Goal: Check status

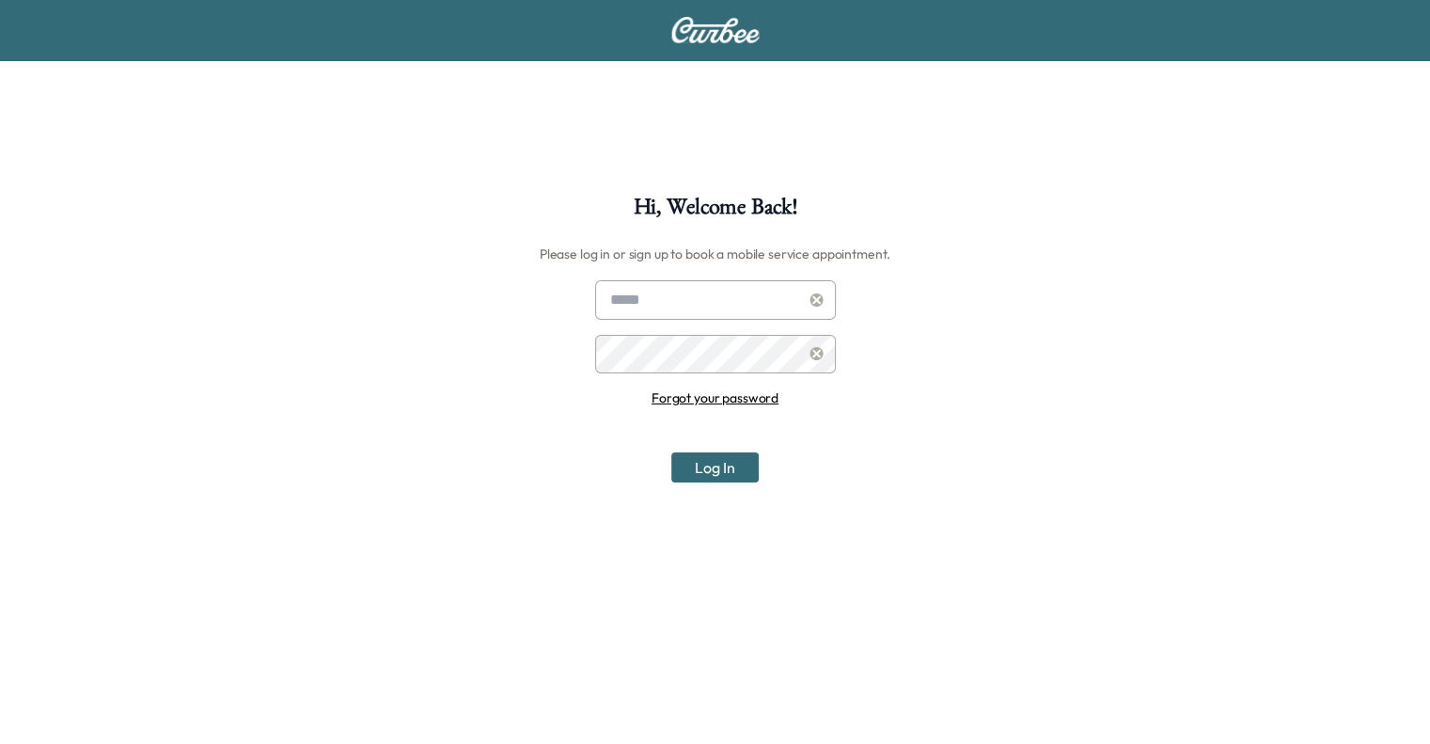
type input "**********"
click at [714, 472] on button "Log In" at bounding box center [714, 467] width 87 height 30
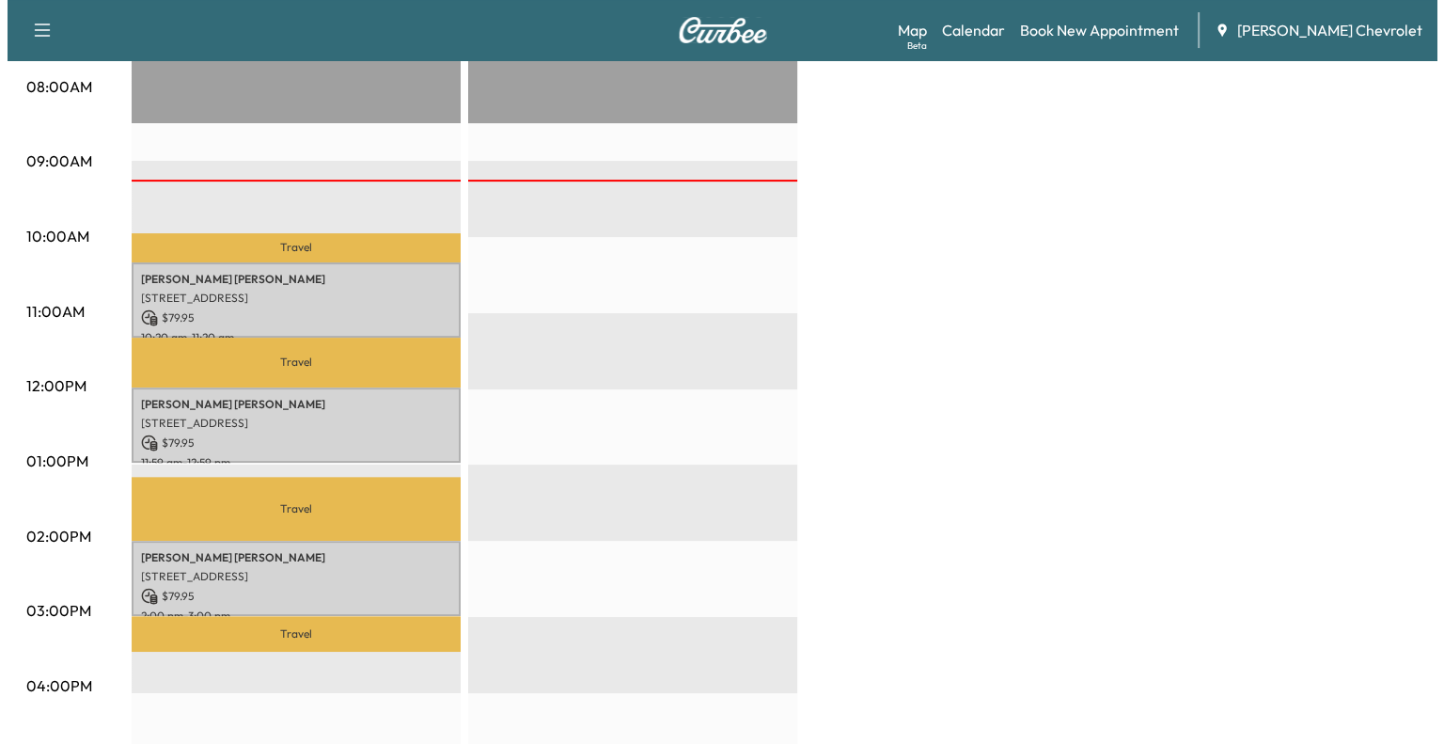
scroll to position [508, 0]
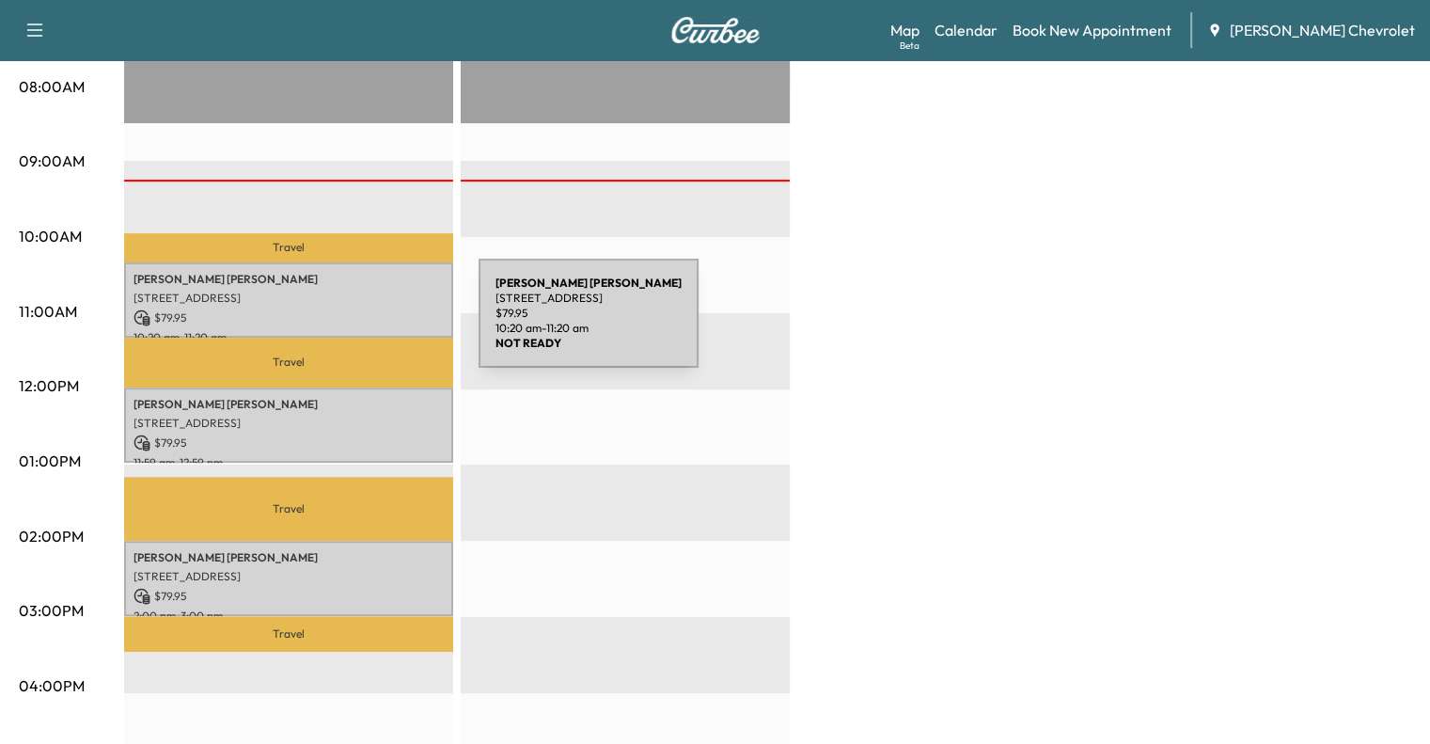
click at [336, 318] on p "$ 79.95" at bounding box center [289, 317] width 310 height 17
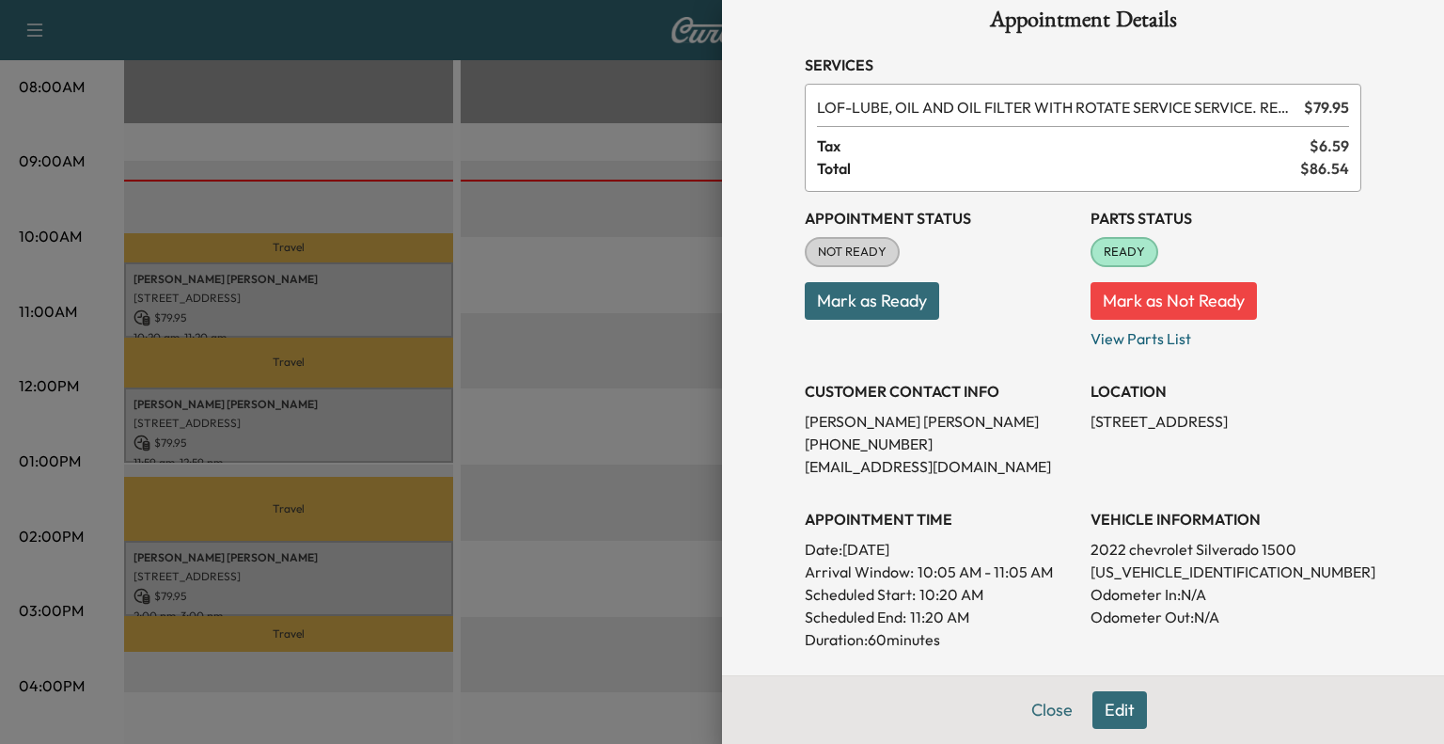
scroll to position [30, 0]
click at [854, 311] on button "Mark as Ready" at bounding box center [872, 300] width 134 height 38
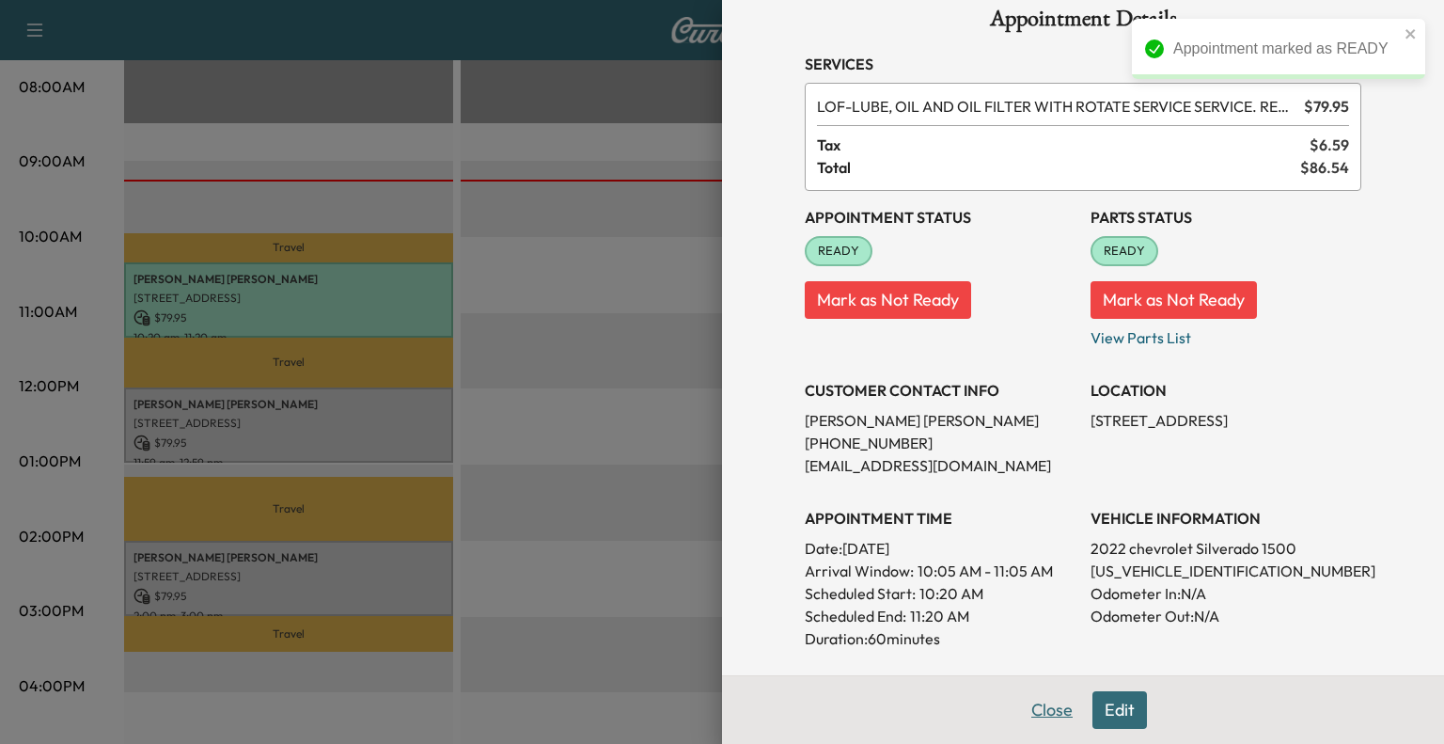
click at [1037, 717] on button "Close" at bounding box center [1052, 710] width 66 height 38
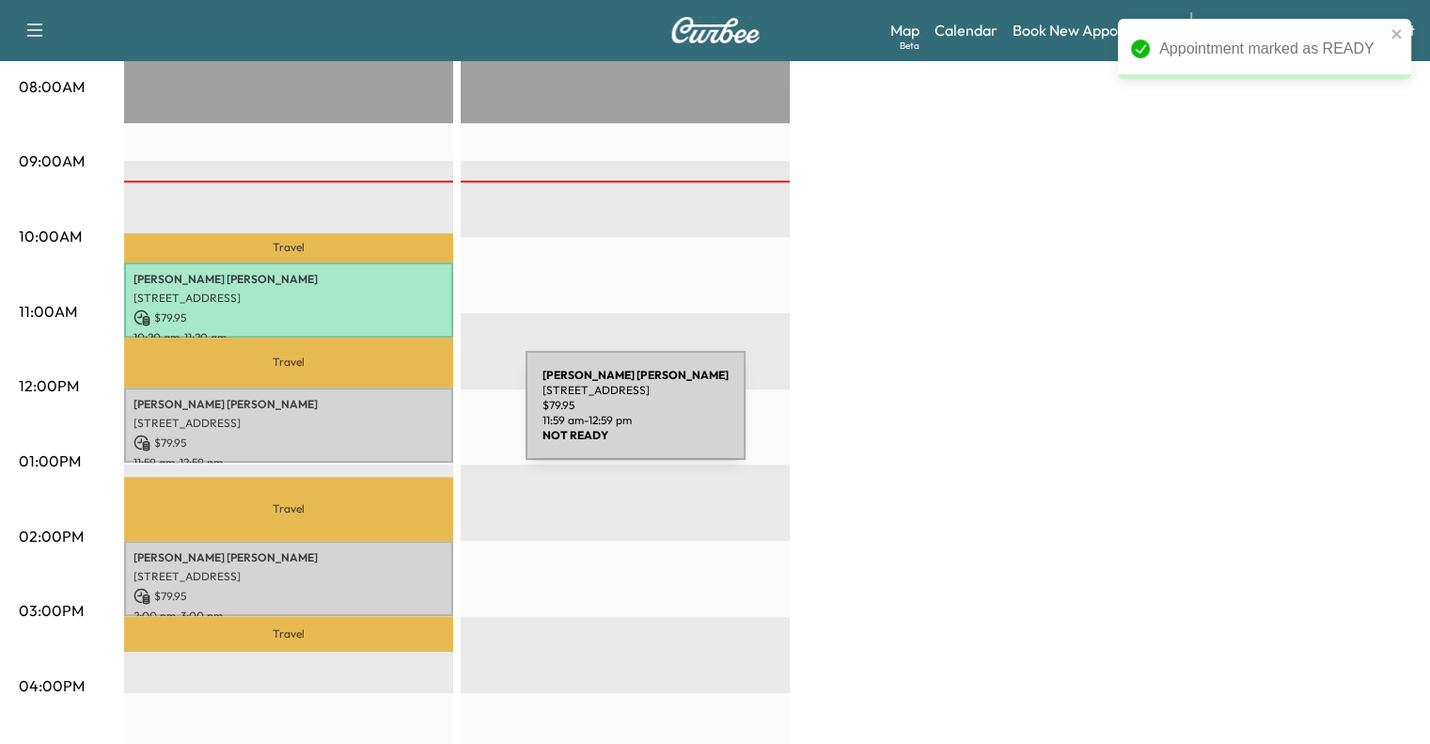
click at [384, 416] on p "[STREET_ADDRESS]" at bounding box center [289, 423] width 310 height 15
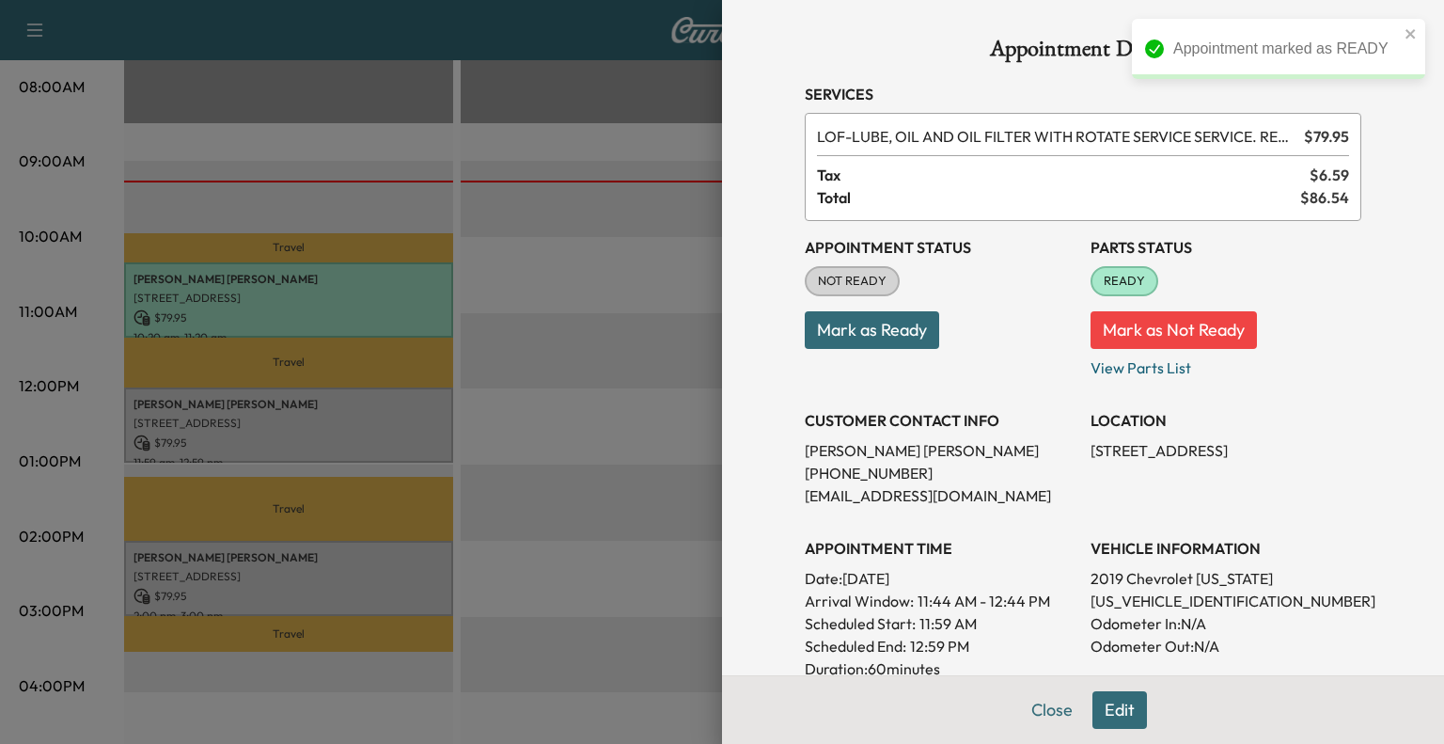
click at [864, 325] on button "Mark as Ready" at bounding box center [872, 330] width 134 height 38
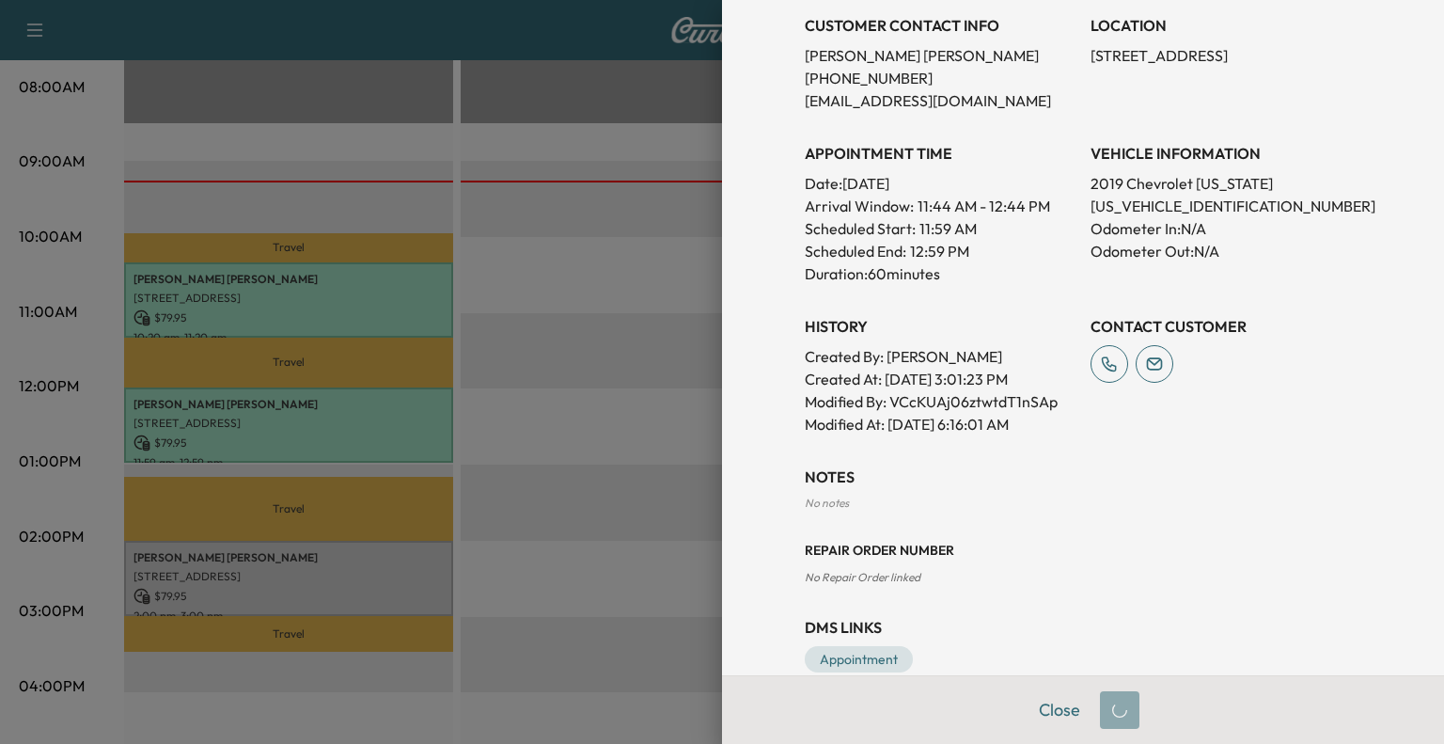
scroll to position [429, 0]
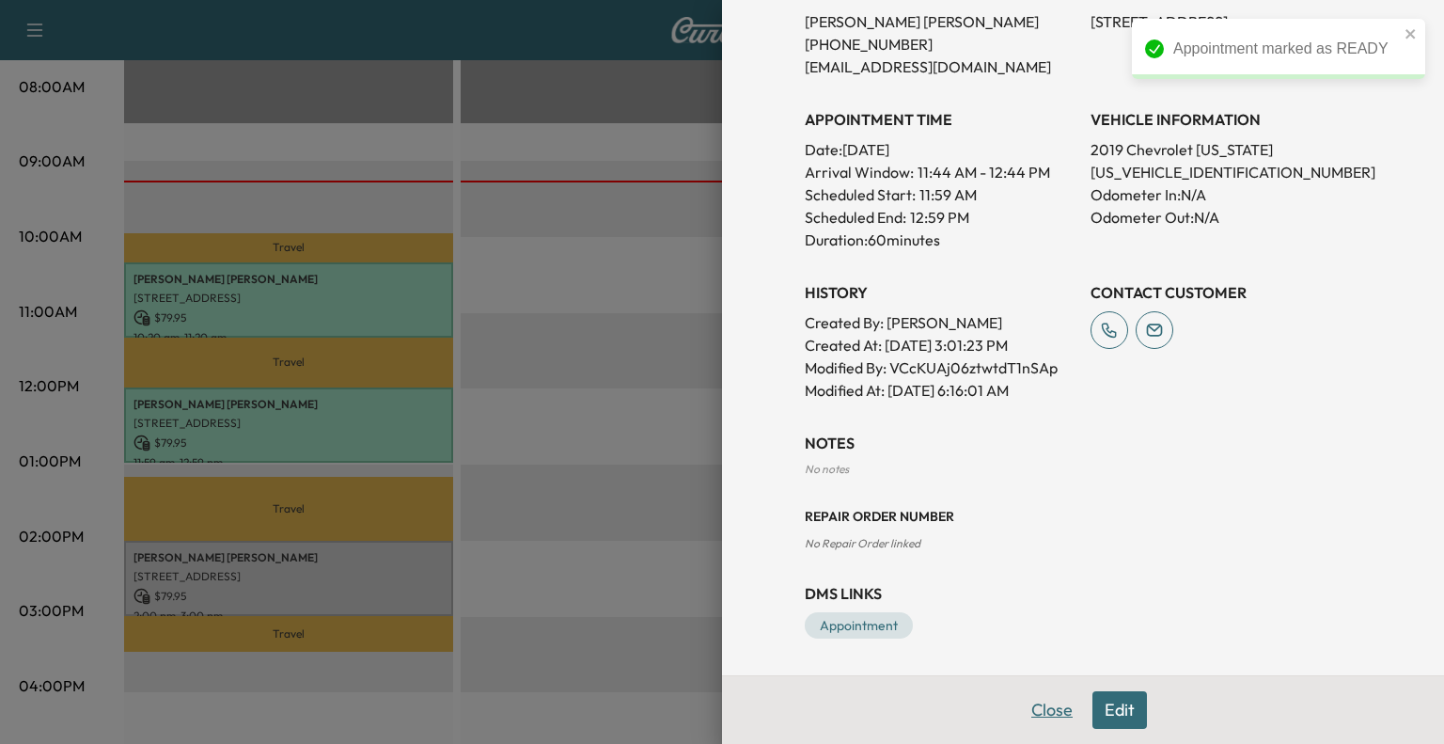
click at [1045, 723] on button "Close" at bounding box center [1052, 710] width 66 height 38
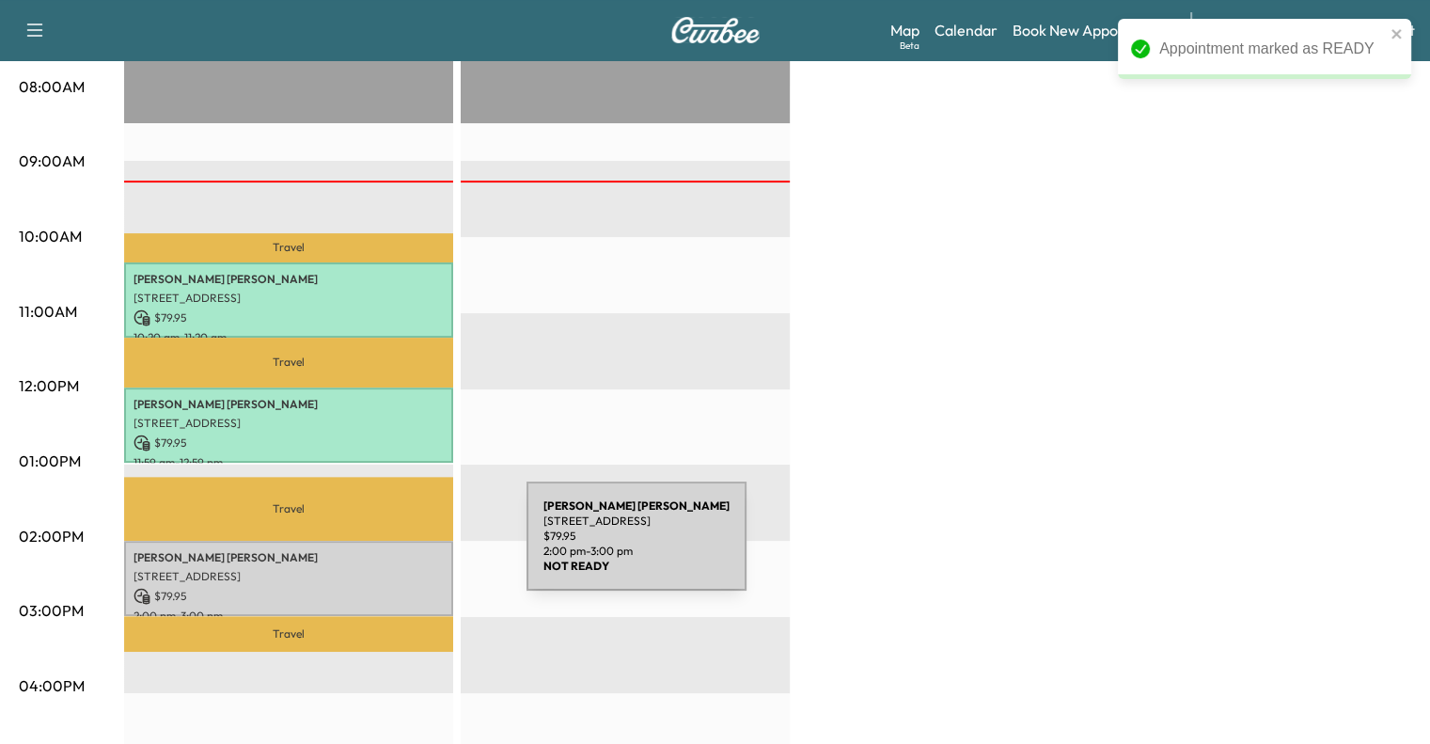
click at [385, 550] on p "Gary Bertsch" at bounding box center [289, 557] width 310 height 15
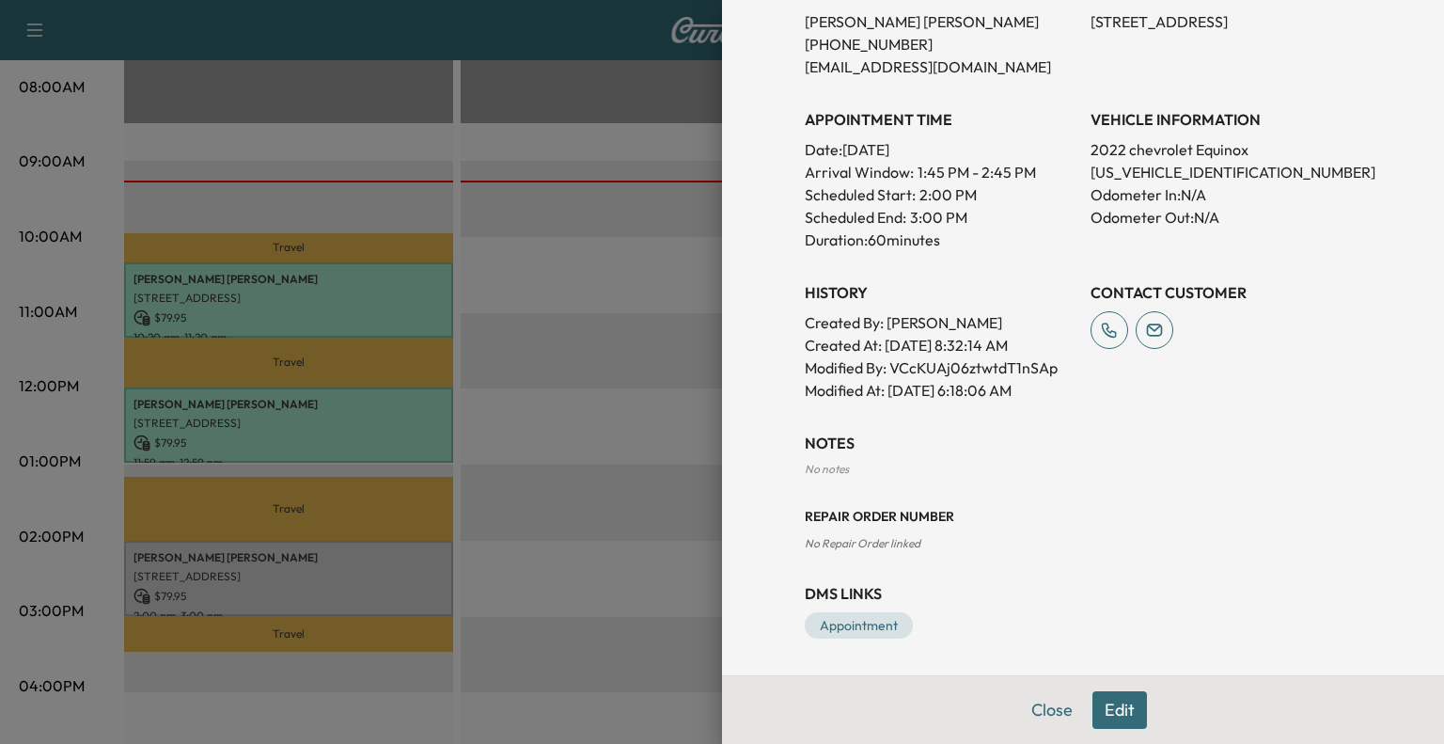
scroll to position [0, 0]
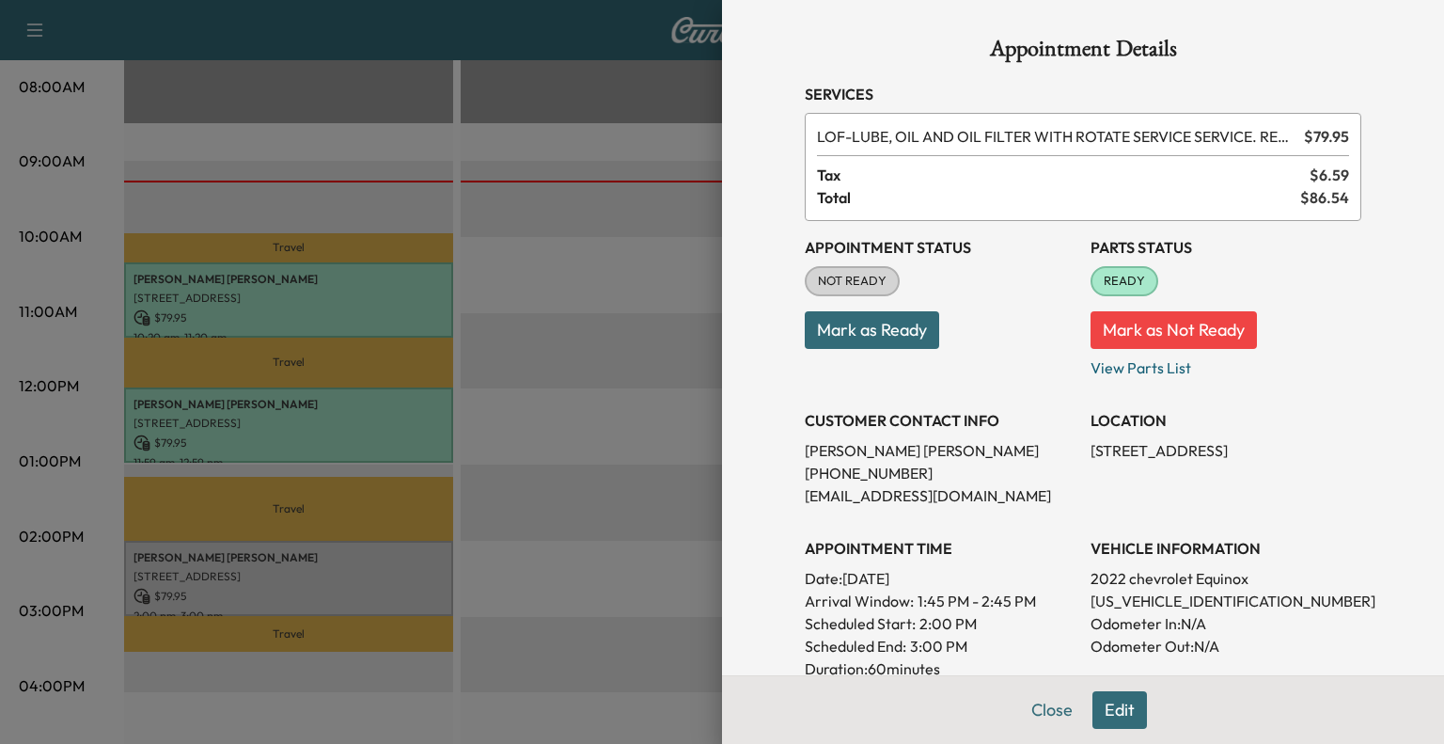
click at [884, 344] on button "Mark as Ready" at bounding box center [872, 330] width 134 height 38
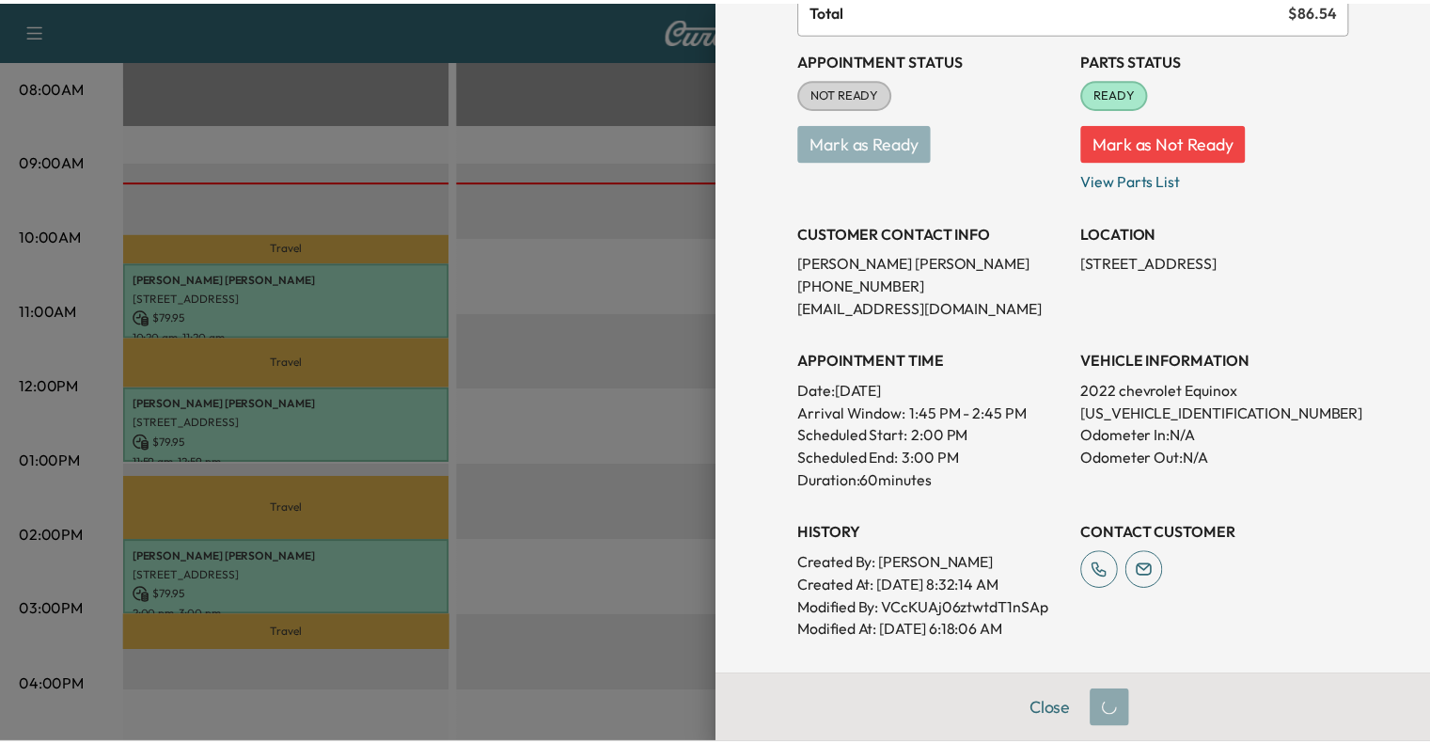
scroll to position [429, 0]
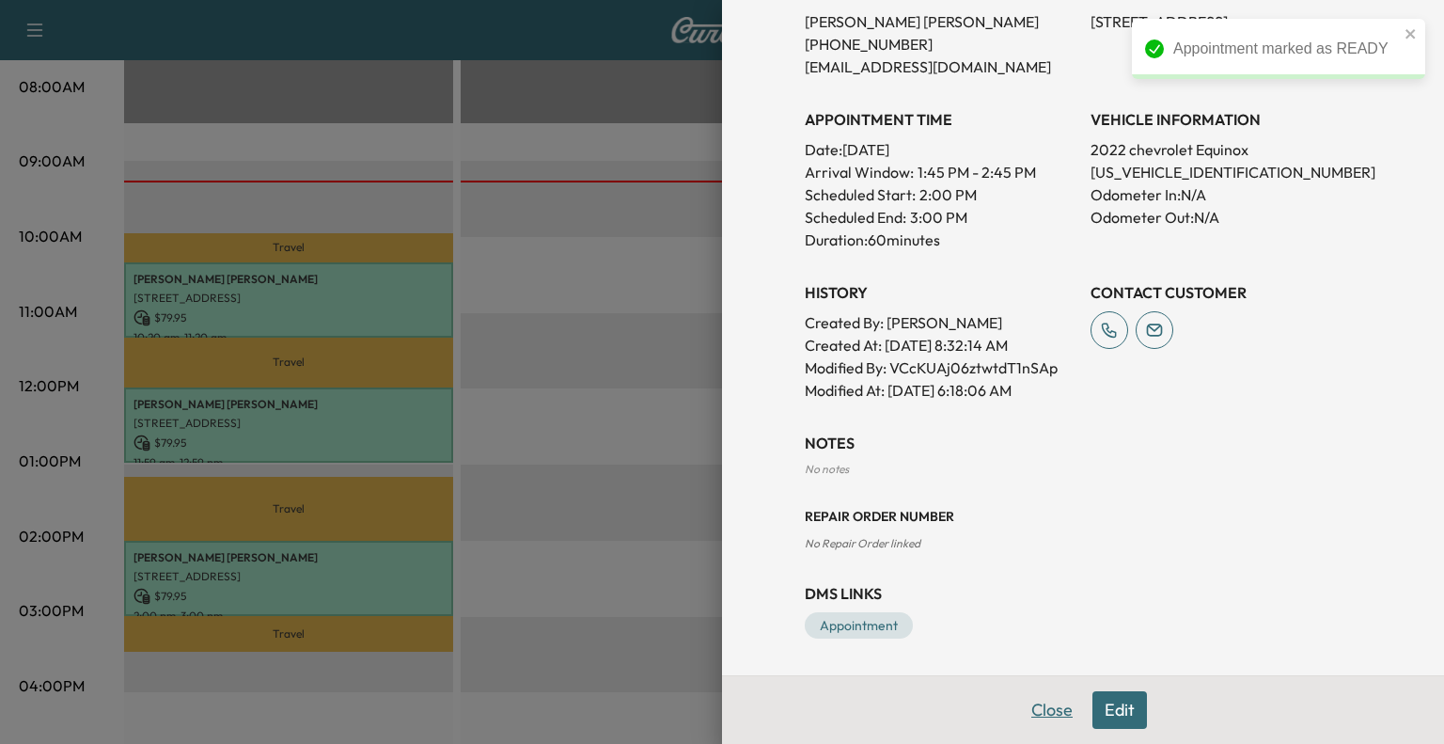
click at [1037, 712] on button "Close" at bounding box center [1052, 710] width 66 height 38
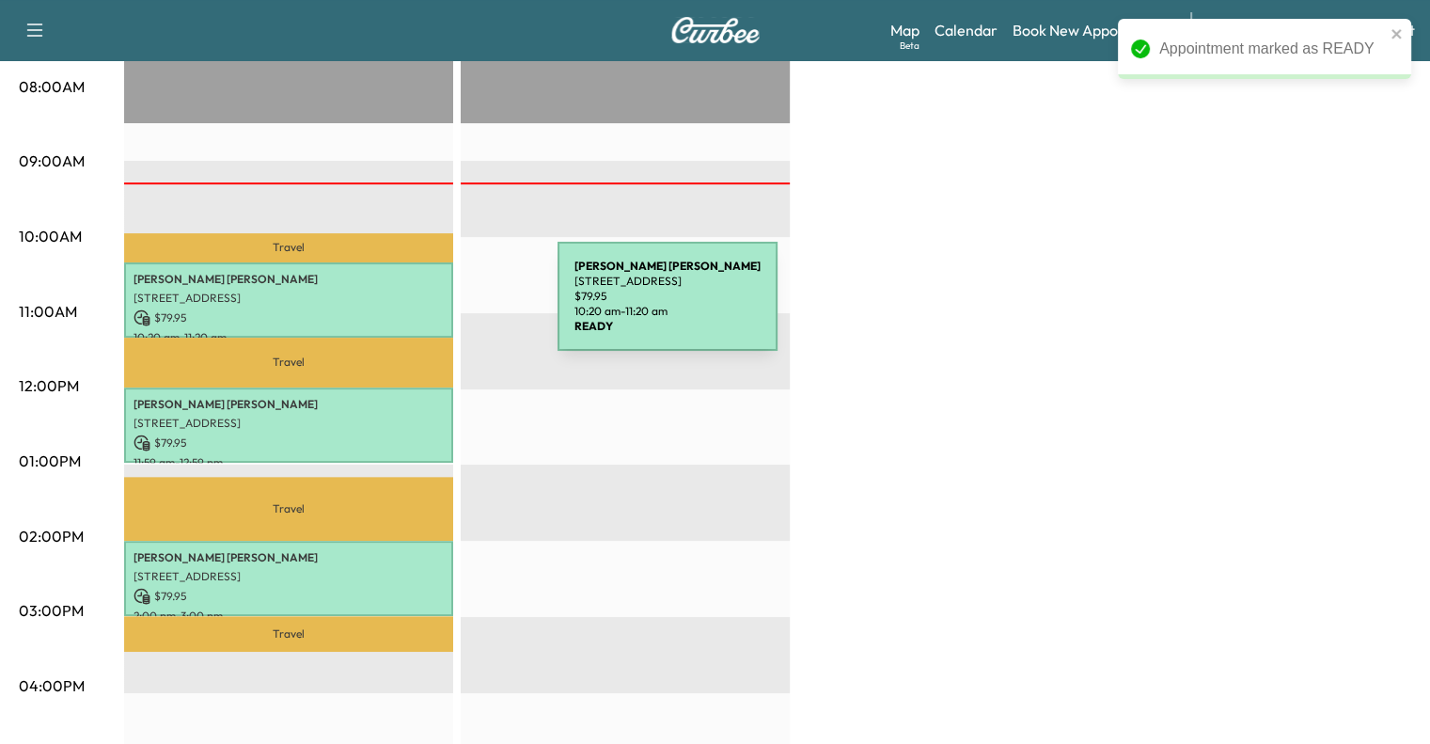
click at [416, 309] on p "$ 79.95" at bounding box center [289, 317] width 310 height 17
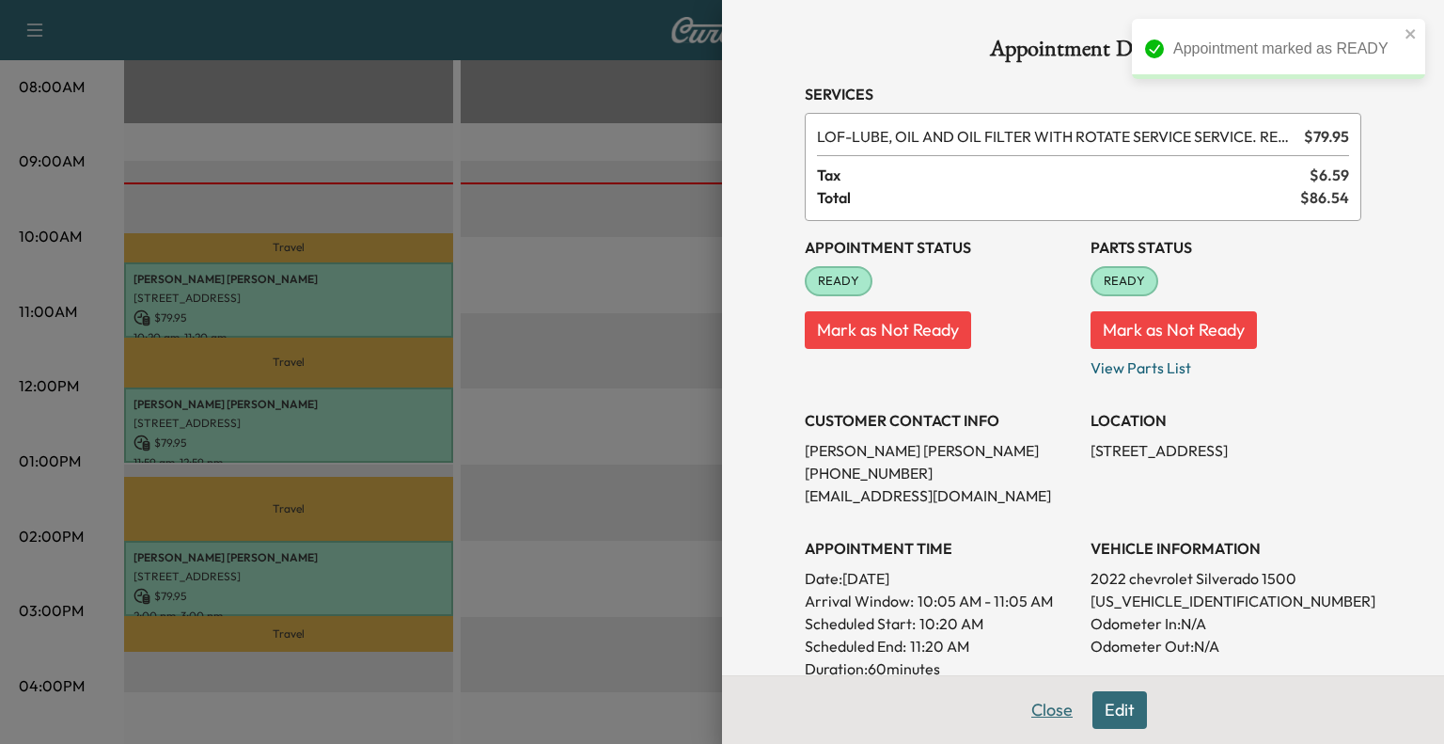
click at [1029, 720] on button "Close" at bounding box center [1052, 710] width 66 height 38
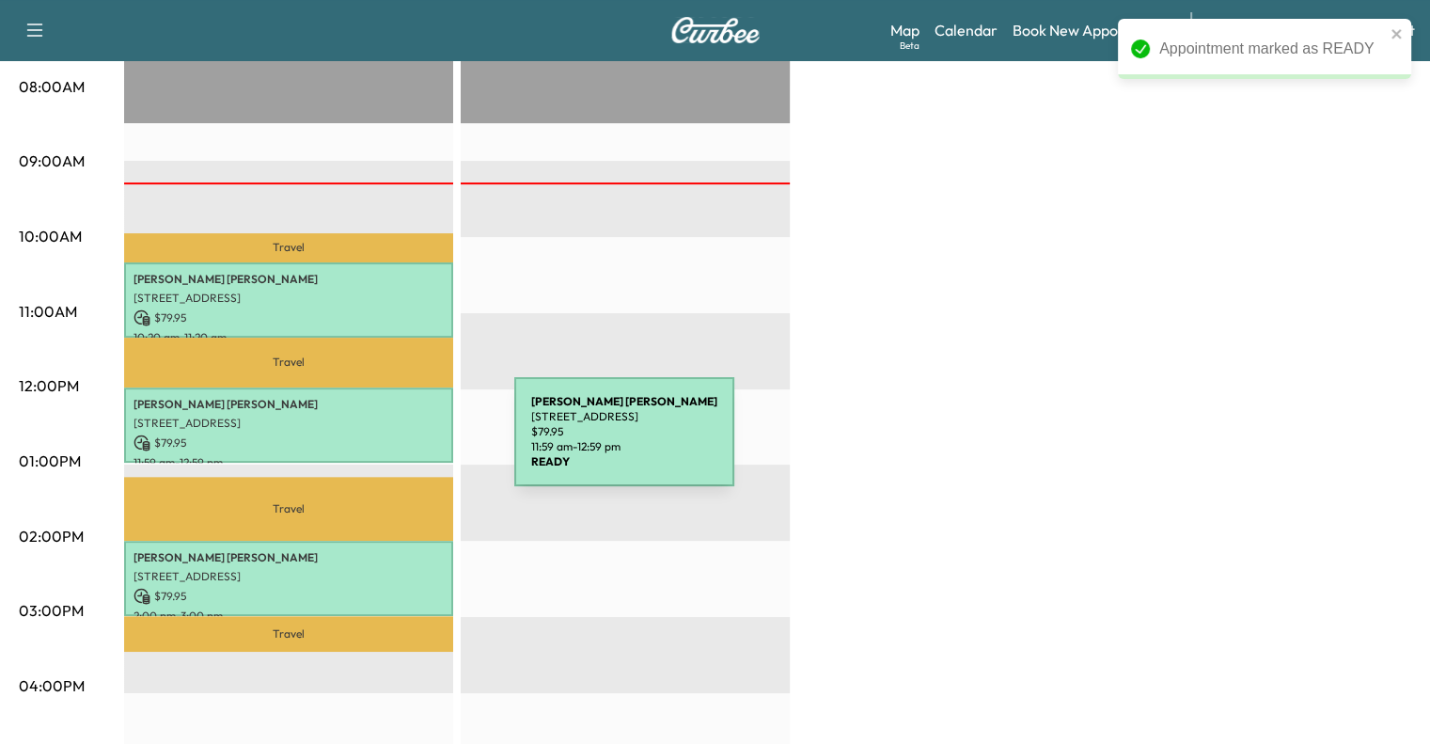
click at [373, 443] on p "$ 79.95" at bounding box center [289, 442] width 310 height 17
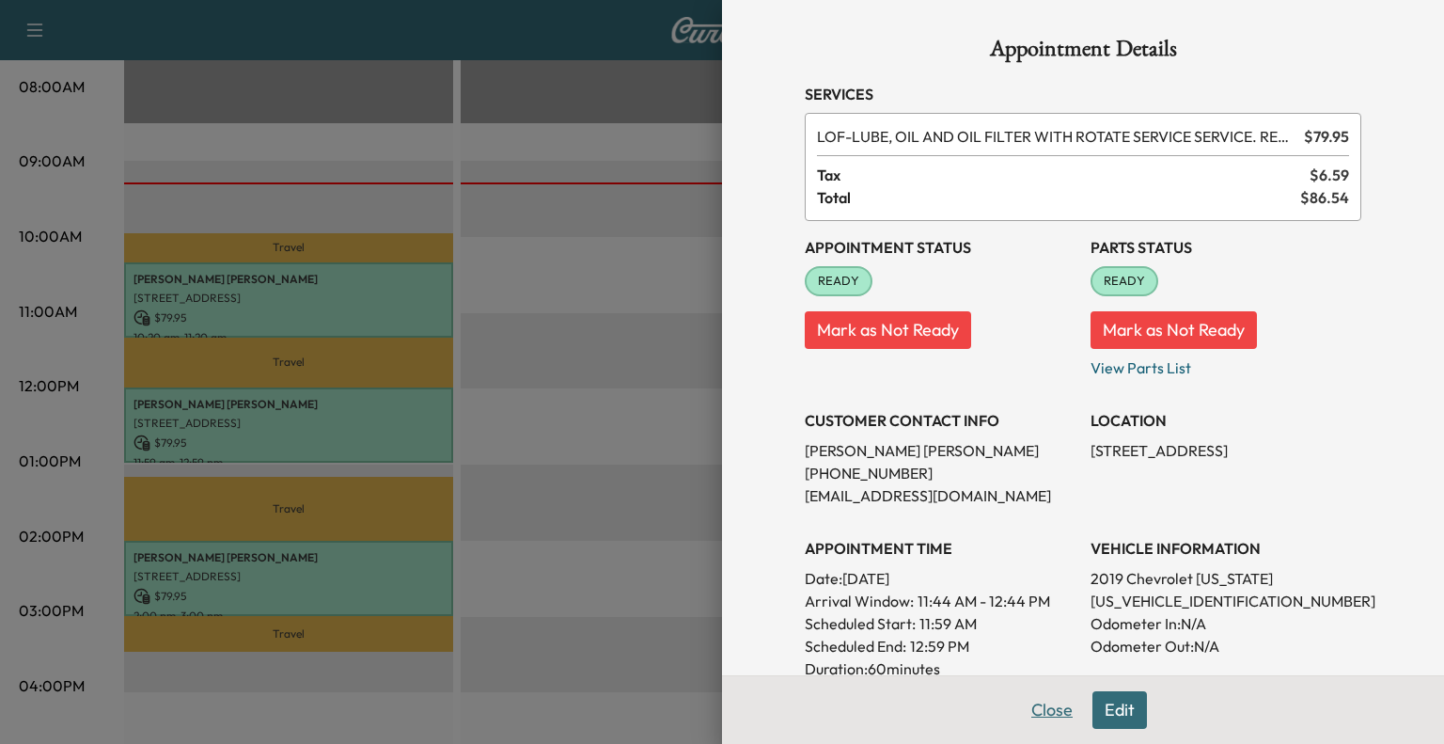
click at [1035, 726] on button "Close" at bounding box center [1052, 710] width 66 height 38
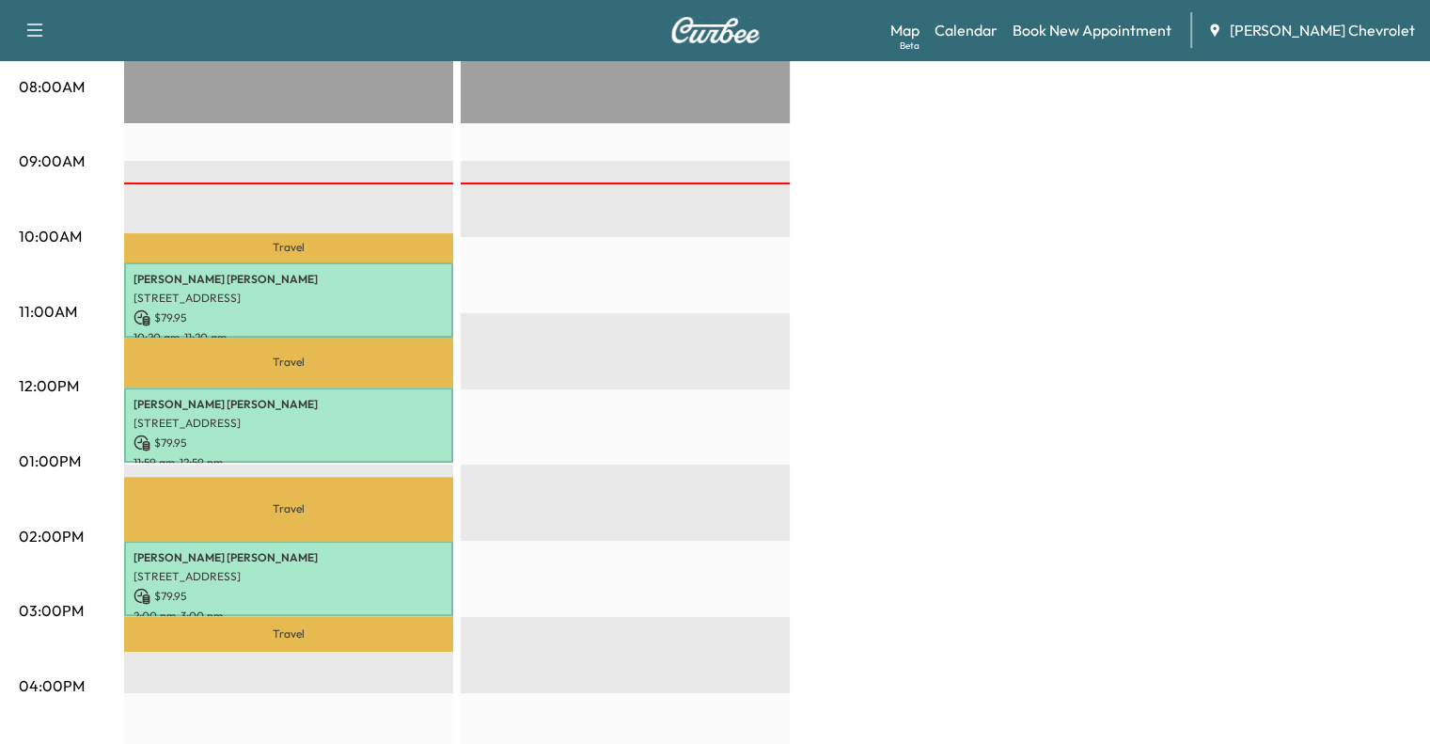
click at [1272, 338] on div "BrightDrop $ 239.85 Revenue 3 hr Work Time 2 hr 20 min Transit Time Travel Mich…" at bounding box center [767, 443] width 1287 height 1410
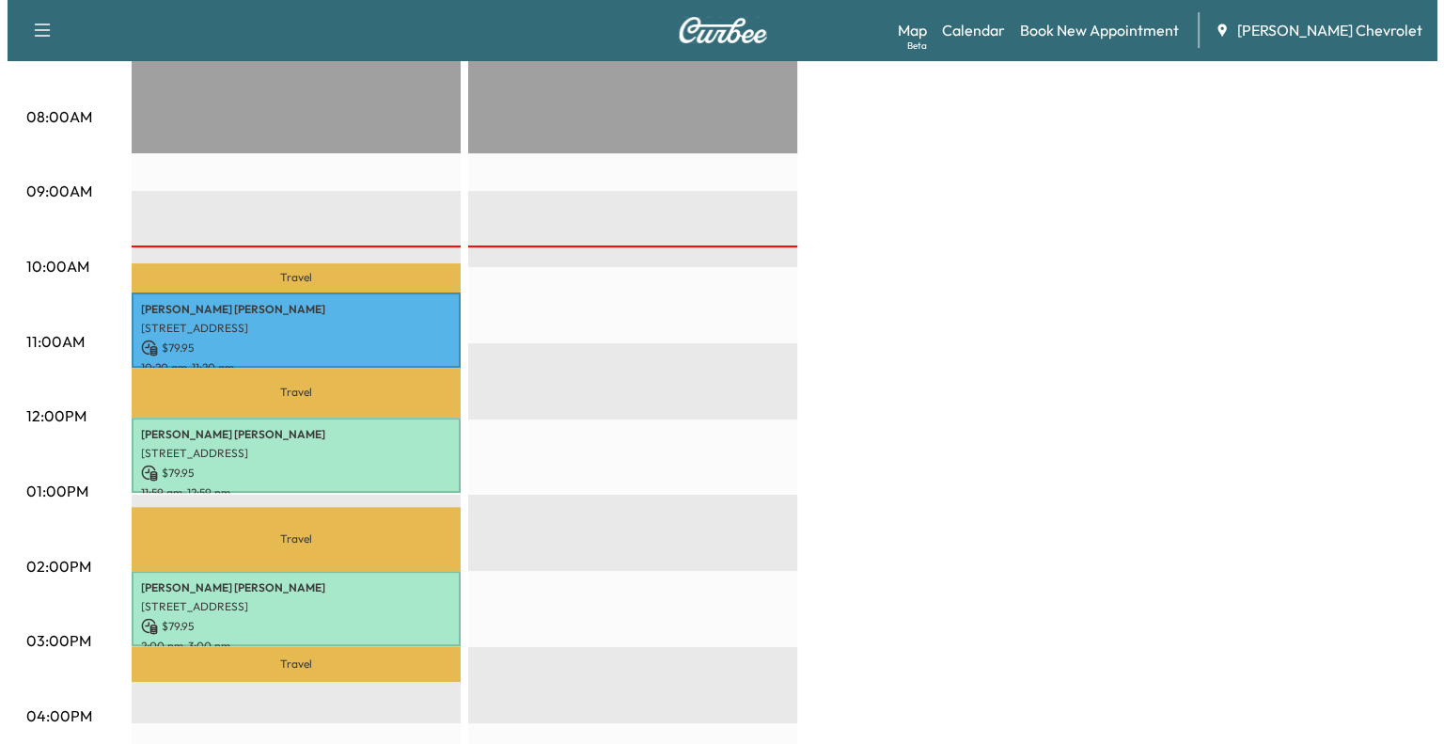
scroll to position [500, 0]
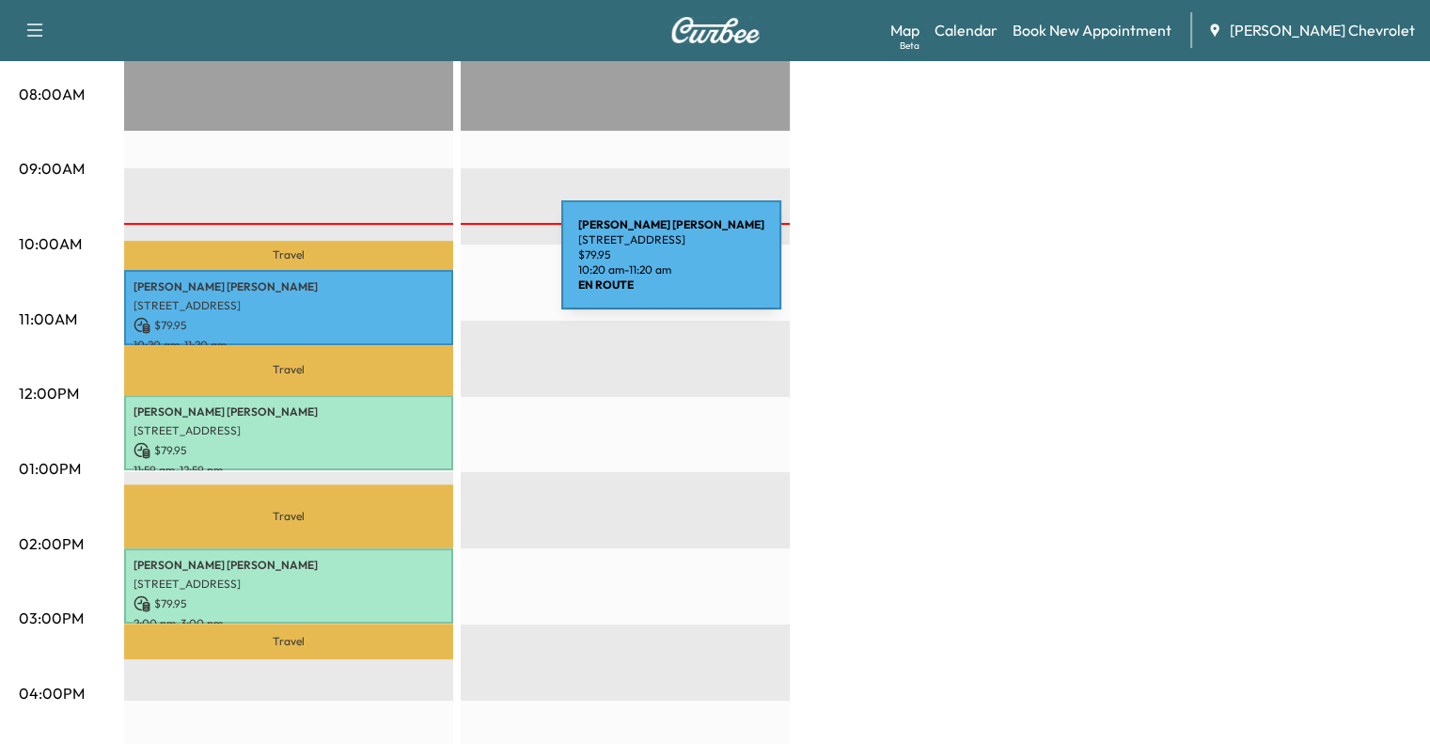
click at [420, 270] on div "[PERSON_NAME] [STREET_ADDRESS] $ 79.95 10:20 am - 11:20 am" at bounding box center [288, 308] width 329 height 76
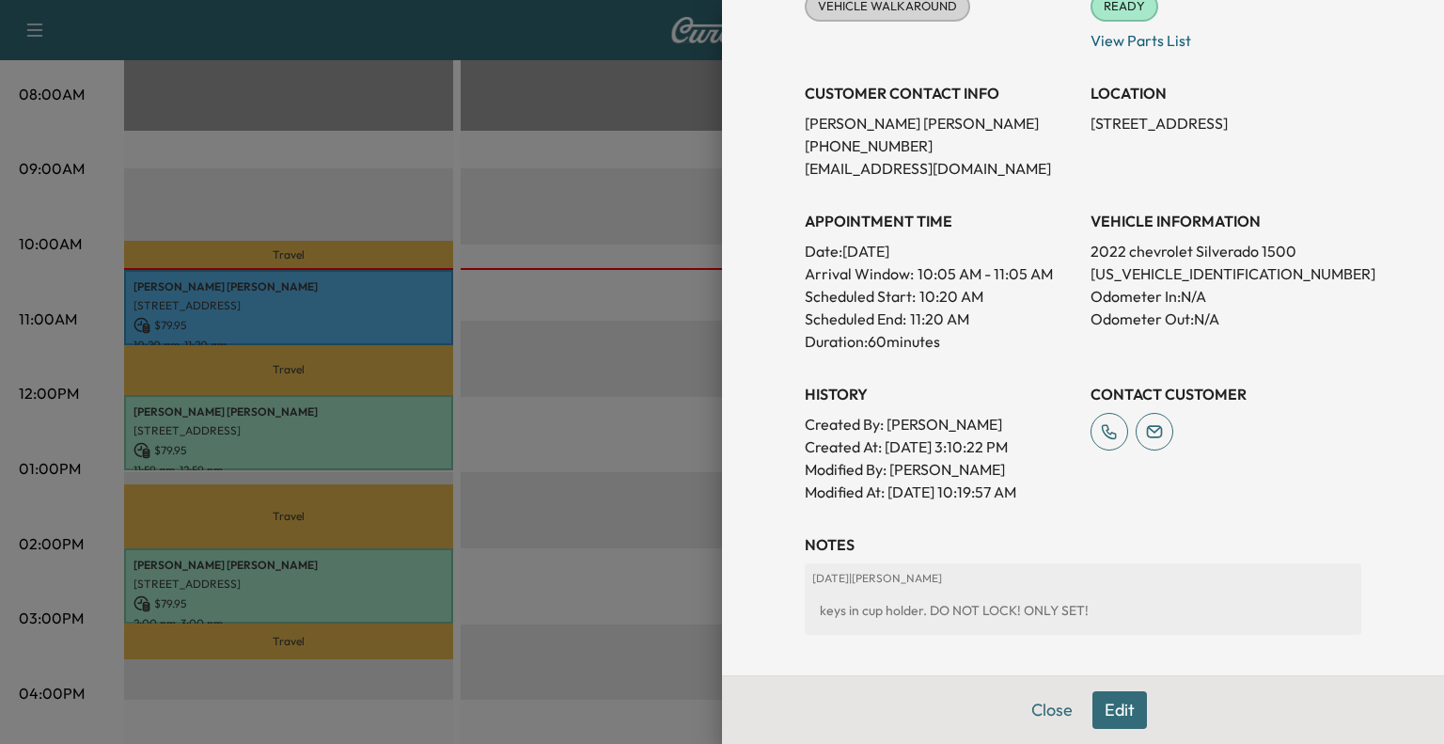
scroll to position [278, 0]
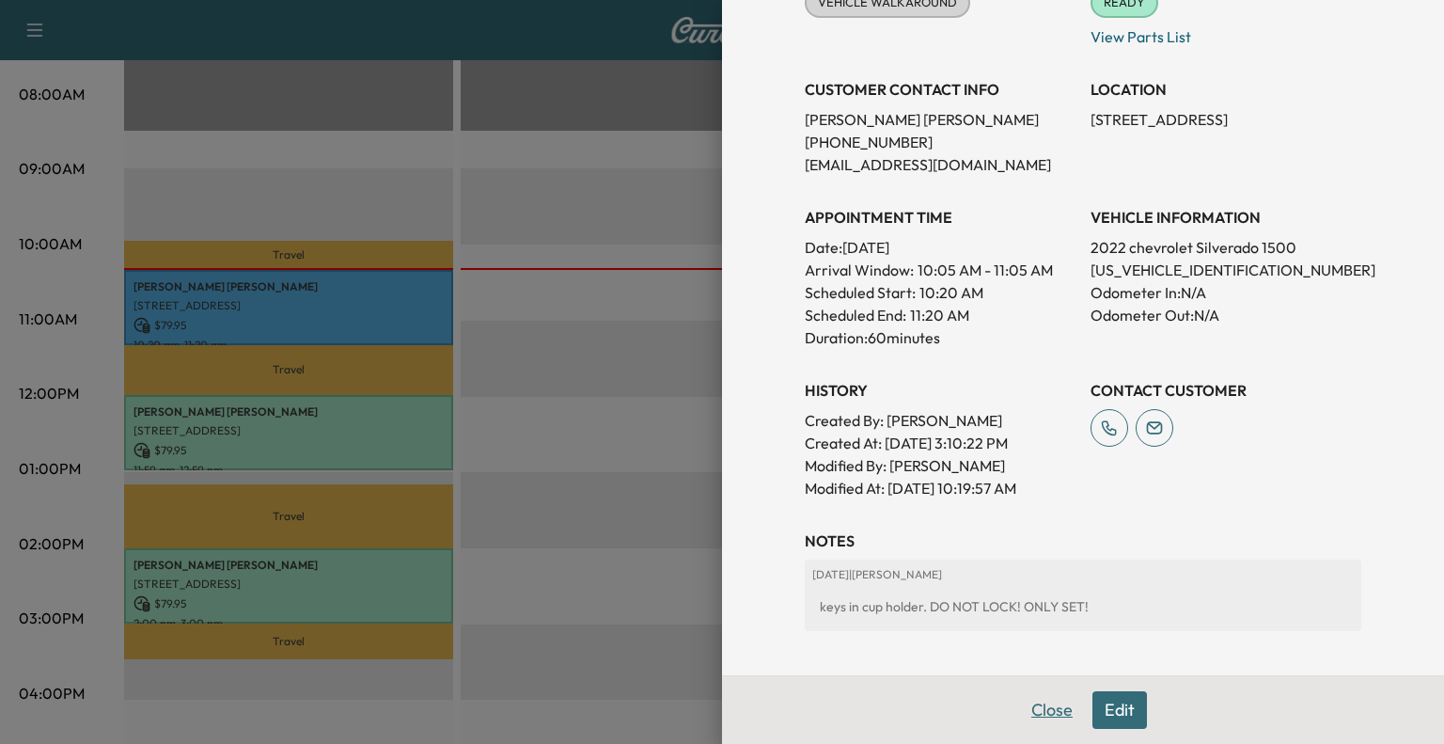
click at [1033, 721] on button "Close" at bounding box center [1052, 710] width 66 height 38
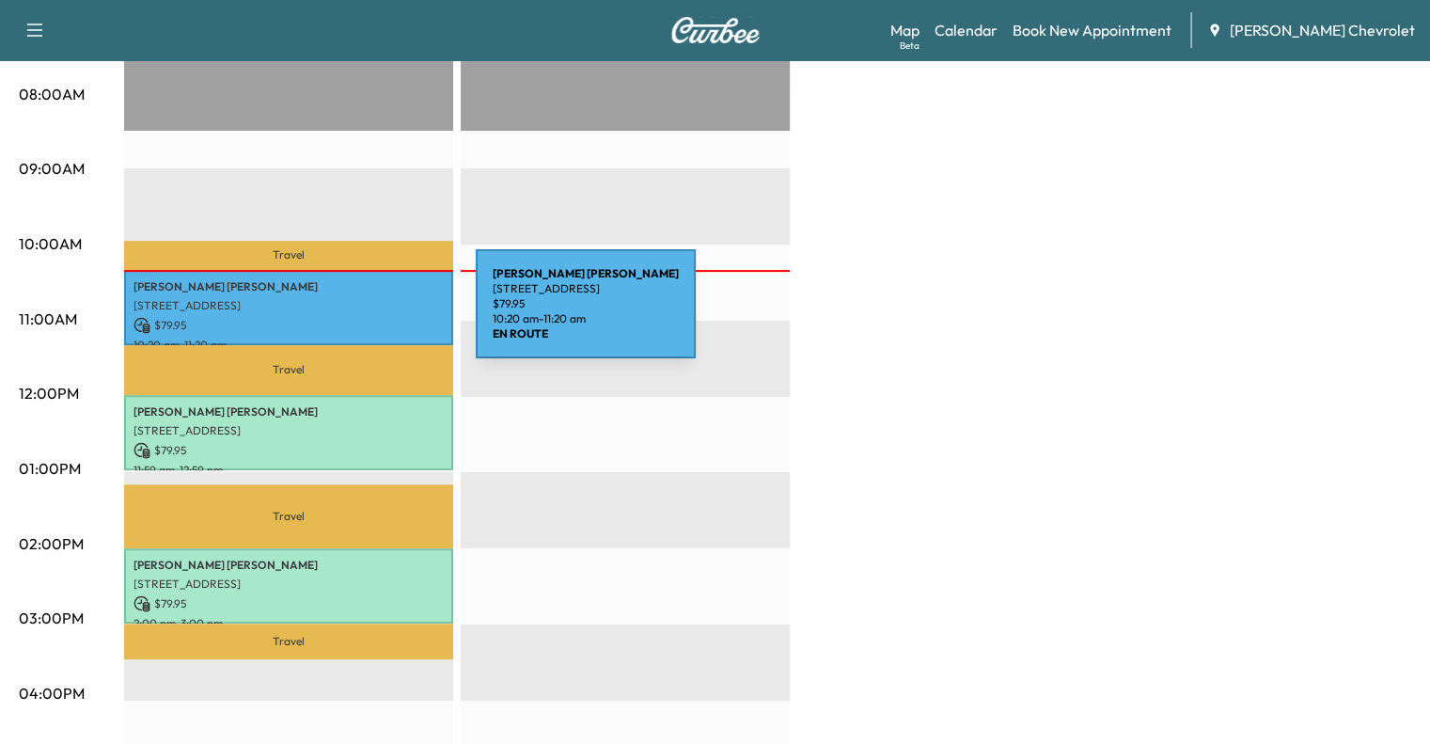
click at [335, 317] on p "$ 79.95" at bounding box center [289, 325] width 310 height 17
